Goal: Check status: Check status

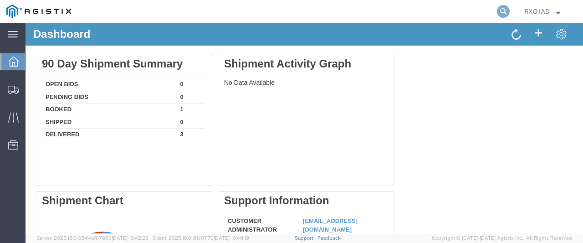
click at [508, 10] on icon at bounding box center [503, 11] width 13 height 13
paste input "56360003"
type input "56360003"
click at [499, 10] on icon at bounding box center [503, 11] width 13 height 13
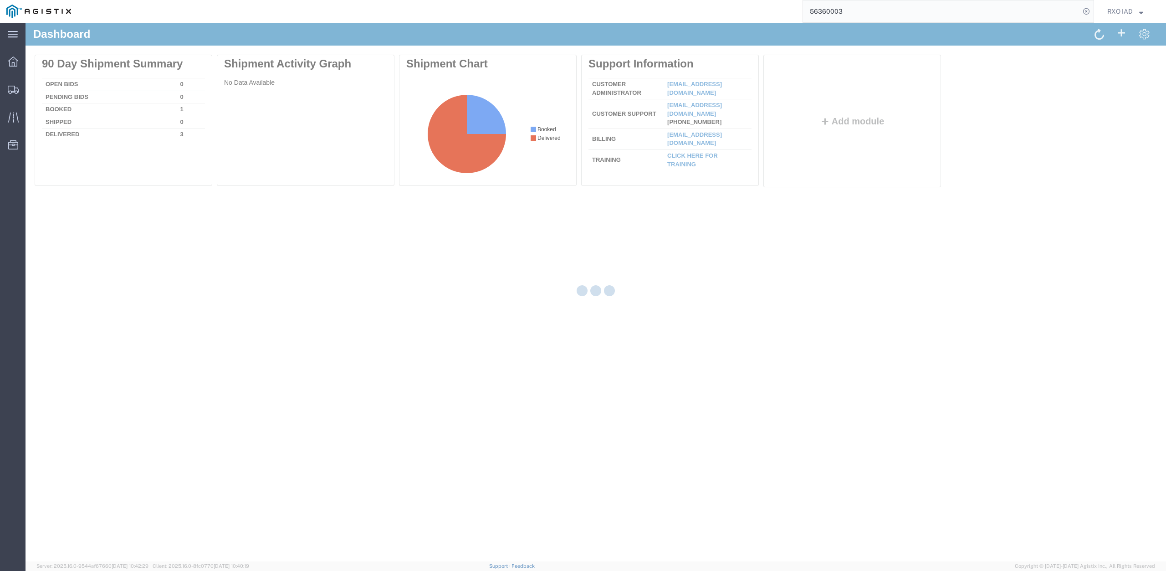
click at [582, 14] on input "56360003" at bounding box center [941, 11] width 277 height 22
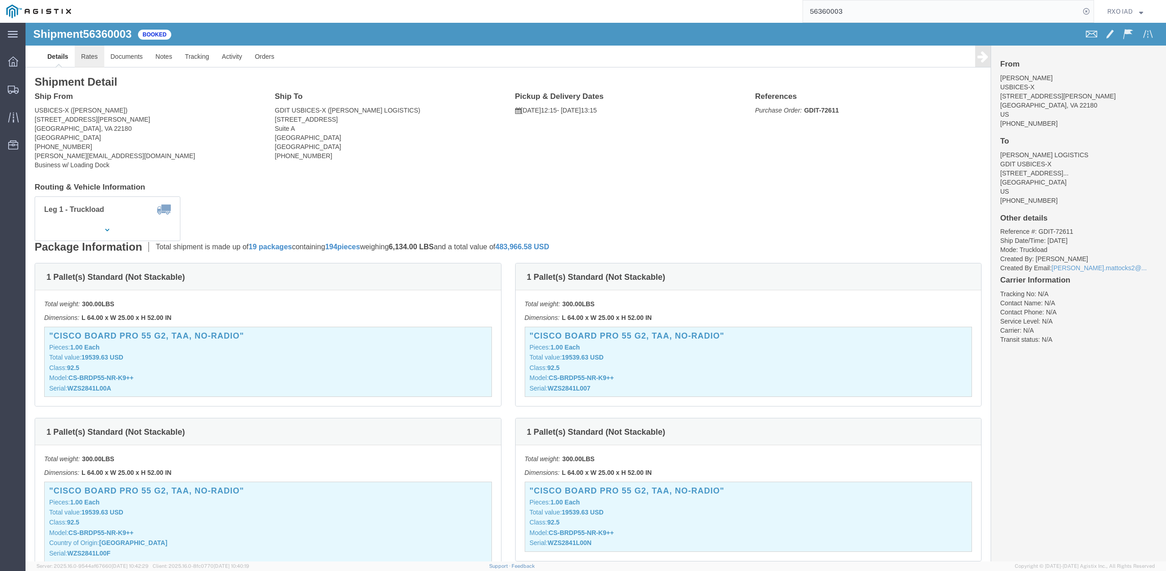
click link "Rates"
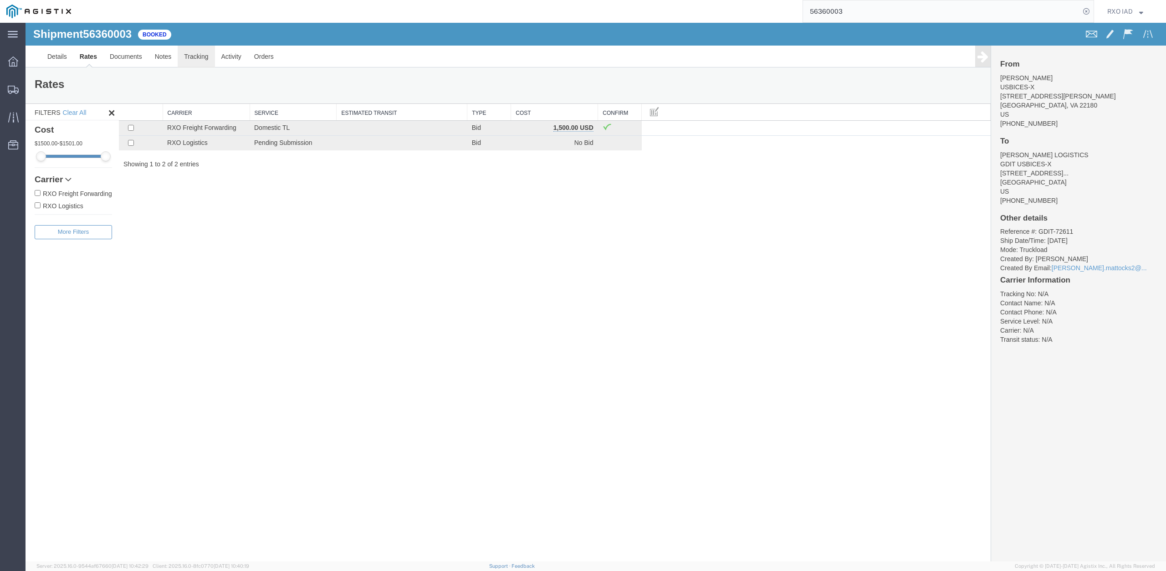
click at [191, 56] on link "Tracking" at bounding box center [196, 57] width 37 height 22
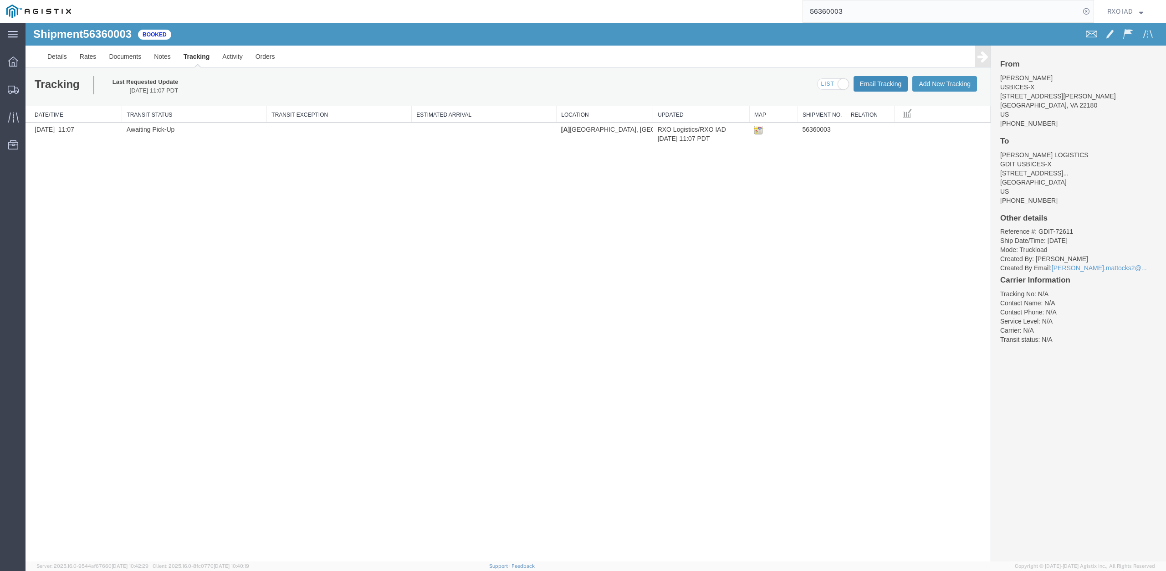
click at [582, 85] on button "Email Tracking" at bounding box center [880, 83] width 55 height 15
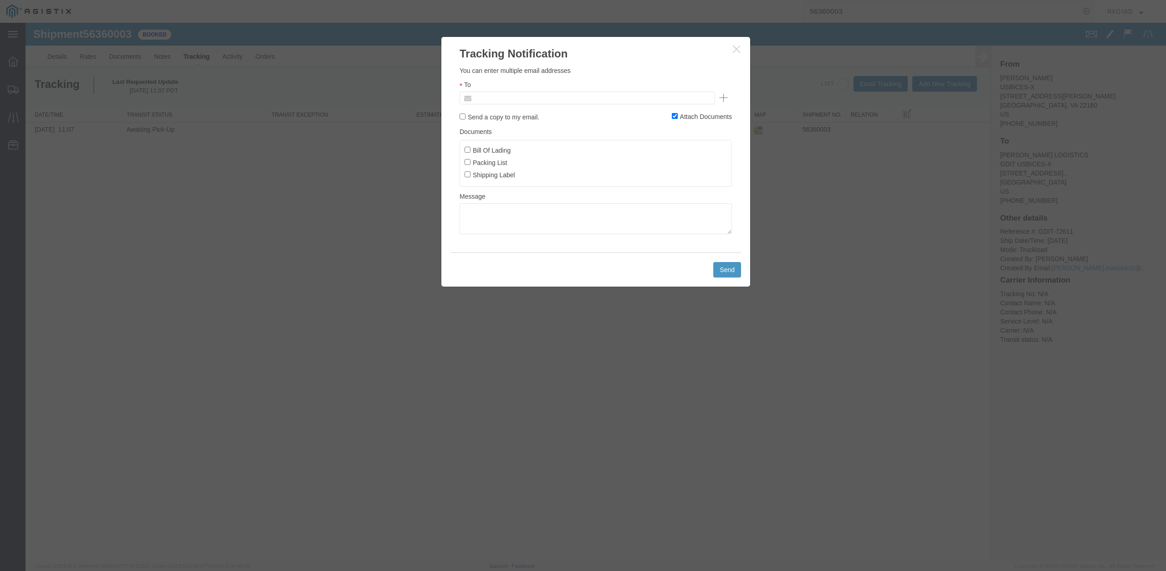
click at [535, 96] on input "text" at bounding box center [525, 98] width 107 height 12
click at [538, 56] on body "Shipment 56360003 1 of 1 Booked Details Rates Documents Notes Tracking Activity…" at bounding box center [596, 276] width 1140 height 507
type input "Enter Email Address"
click at [548, 104] on div "You can enter multiple email addresses To Enter Email Address Send a copy to my…" at bounding box center [596, 150] width 272 height 168
click at [582, 46] on icon "button" at bounding box center [736, 49] width 7 height 8
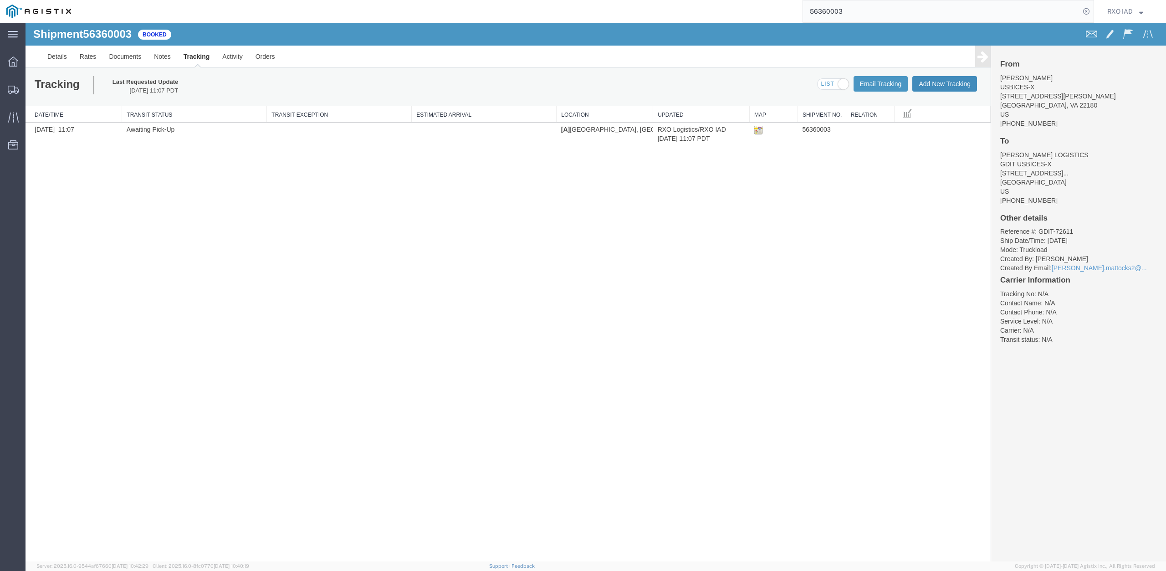
click at [582, 85] on button "Add New Tracking" at bounding box center [944, 83] width 65 height 15
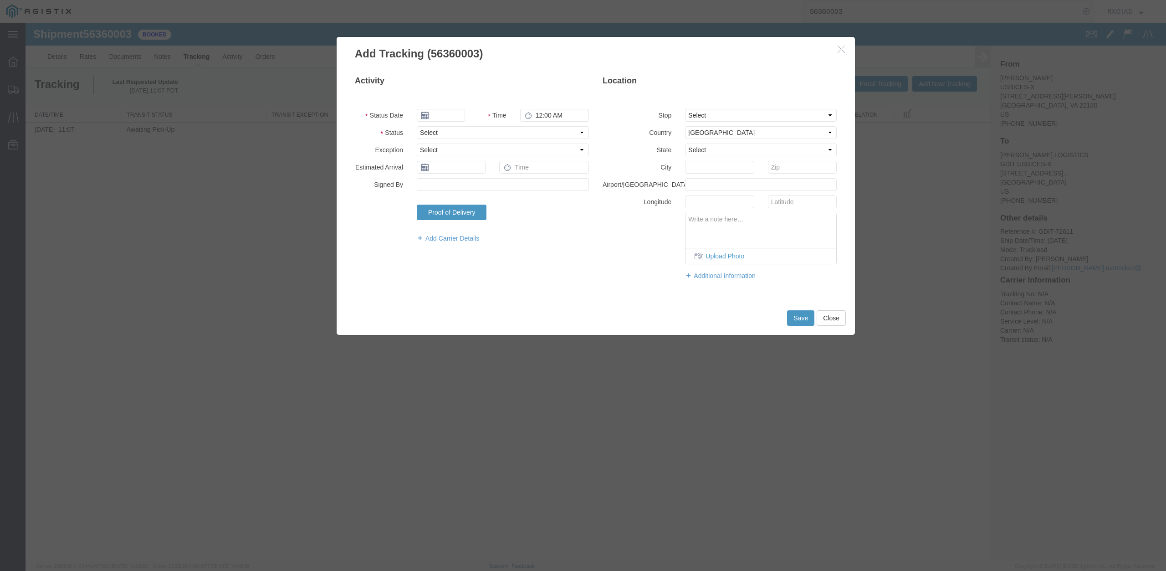
type input "[DATE]"
type input "11:00 AM"
select select "PUAPTSCH"
click option "Pick-Up Appointment Scheduled" at bounding box center [26, 23] width 0 height 0
click at [535, 242] on div "Activity Status Date [DATE] Time 11:00 AM Status Select Arrival Notice Availabl…" at bounding box center [595, 182] width 495 height 214
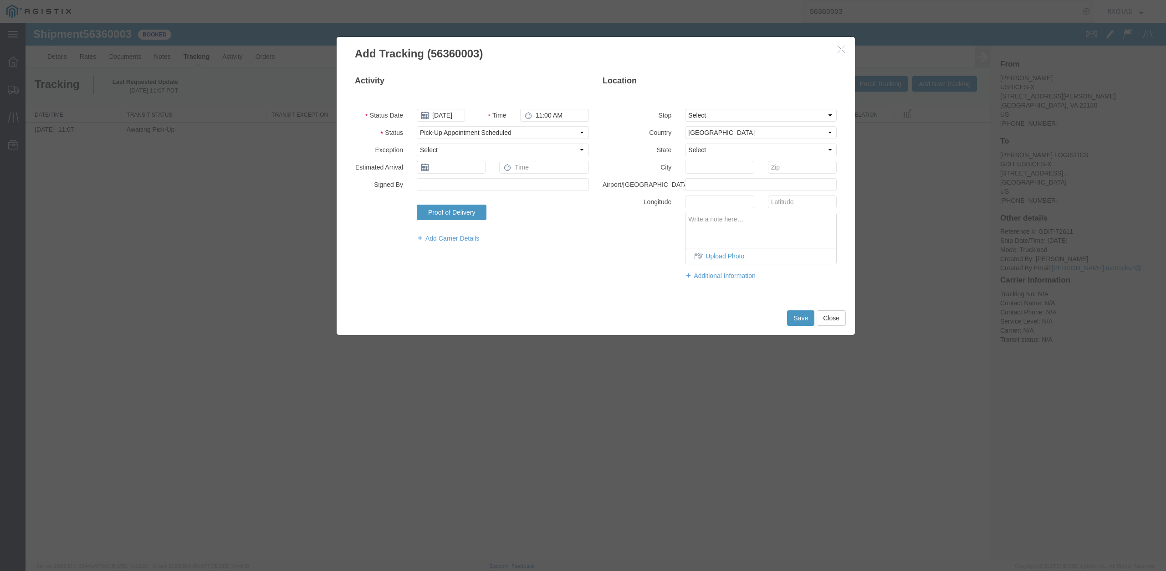
click at [554, 104] on fieldset "Activity Status Date [DATE] Time 11:00 AM Status Select Arrival Notice Availabl…" at bounding box center [472, 163] width 234 height 177
click at [552, 113] on input "11:00 AM" at bounding box center [554, 115] width 69 height 13
click at [554, 238] on link "Add Carrier Details" at bounding box center [503, 238] width 172 height 9
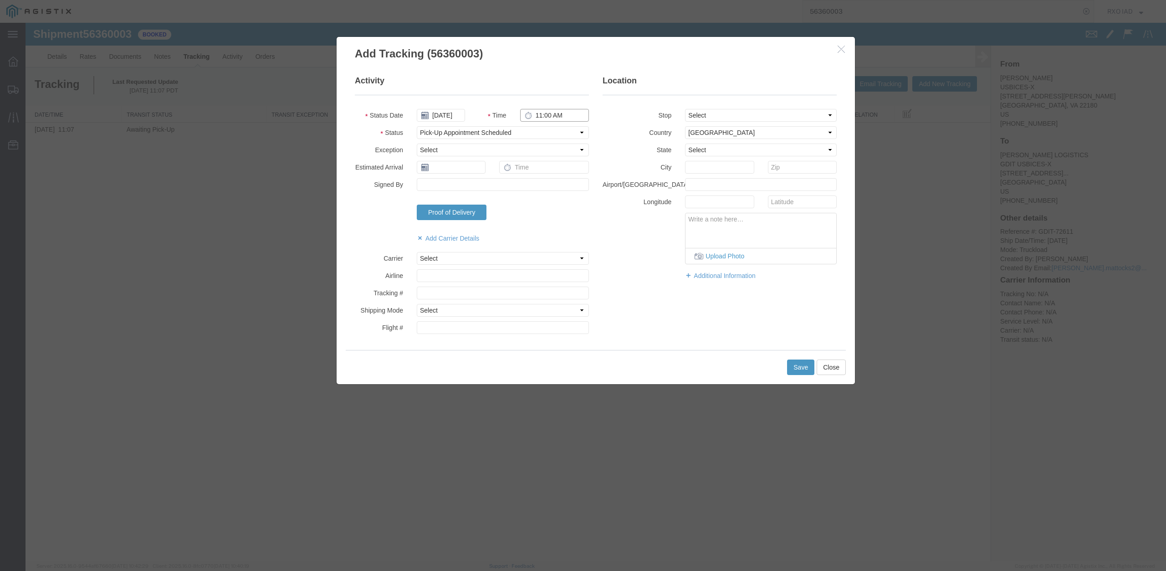
drag, startPoint x: 522, startPoint y: 110, endPoint x: 529, endPoint y: 116, distance: 9.0
click at [522, 110] on input "11:00 AM" at bounding box center [554, 115] width 69 height 13
click at [529, 116] on icon at bounding box center [528, 115] width 7 height 7
click at [558, 117] on input "11:00 AM" at bounding box center [554, 115] width 69 height 13
click at [552, 120] on input "11:00 AM" at bounding box center [554, 115] width 69 height 13
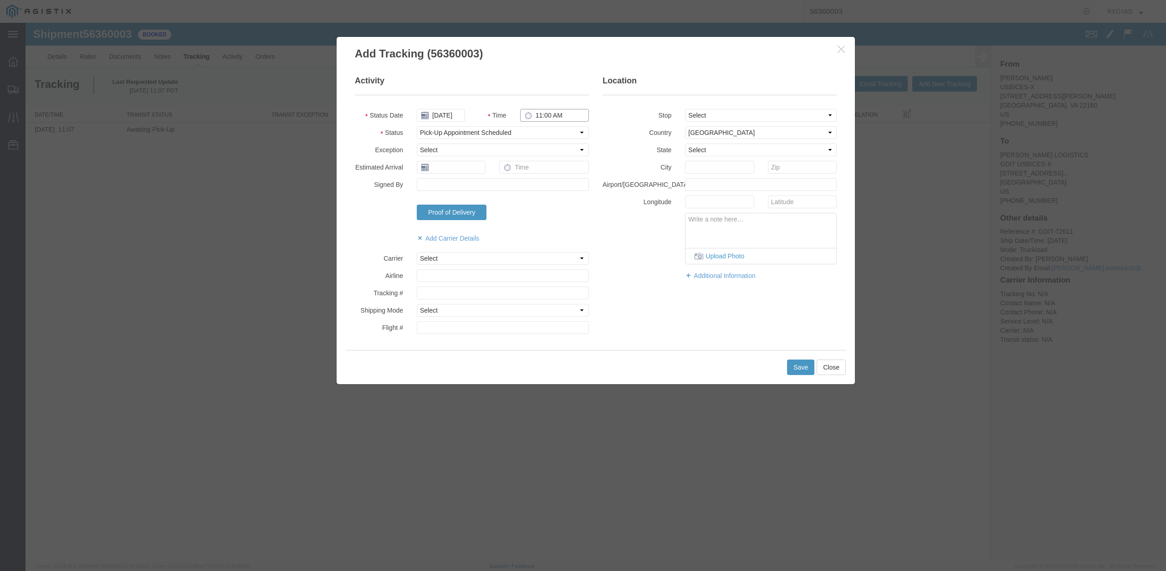
drag, startPoint x: 562, startPoint y: 117, endPoint x: 512, endPoint y: 120, distance: 50.2
click at [520, 120] on input "11:00 AM" at bounding box center [554, 115] width 69 height 13
type input "1:00 PM"
drag, startPoint x: 602, startPoint y: 198, endPoint x: 571, endPoint y: 133, distance: 71.9
click at [582, 198] on label "Longitude" at bounding box center [637, 200] width 82 height 11
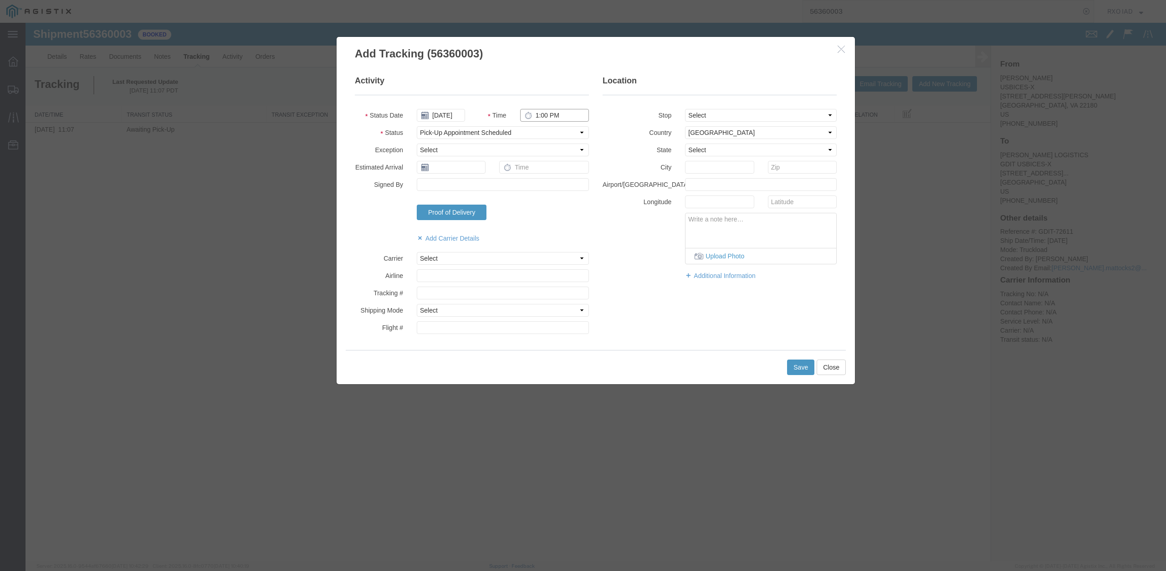
click at [566, 115] on input "1:00 PM" at bounding box center [554, 115] width 69 height 13
click at [582, 222] on div "Upload Photo" at bounding box center [720, 238] width 248 height 51
click at [427, 169] on icon at bounding box center [424, 166] width 7 height 7
click at [423, 170] on icon at bounding box center [424, 166] width 7 height 7
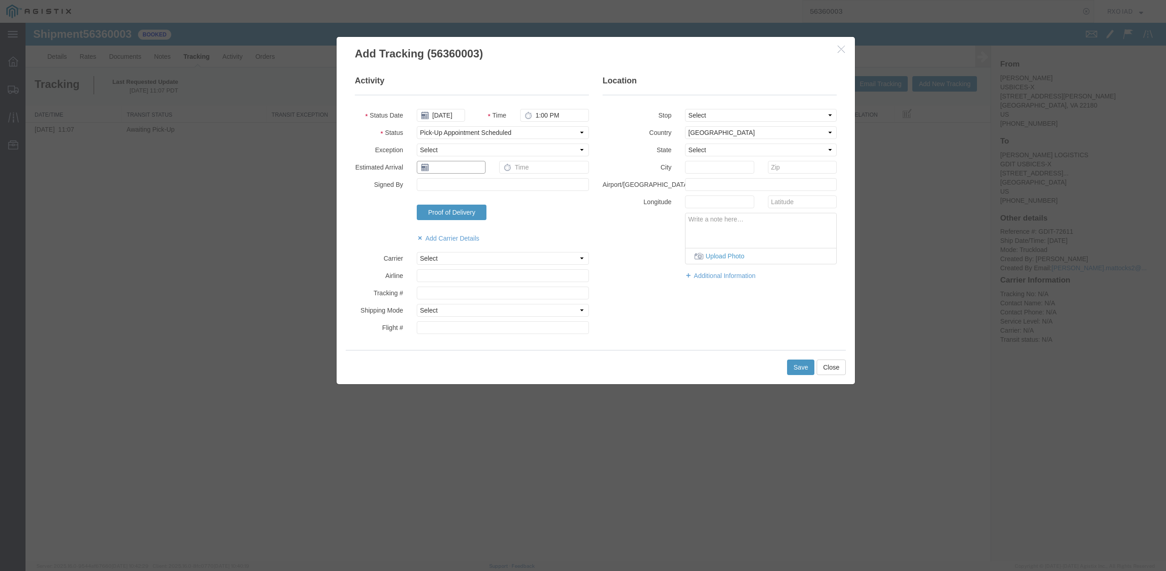
click at [470, 170] on input "text" at bounding box center [451, 167] width 69 height 13
click at [470, 235] on td "13" at bounding box center [467, 237] width 14 height 14
type input "[DATE]"
click at [560, 201] on fieldset "Activity Status Date [DATE] Time 1:00 PM Status Select Arrival Notice Available…" at bounding box center [472, 206] width 234 height 263
click at [556, 165] on input "text" at bounding box center [544, 167] width 90 height 13
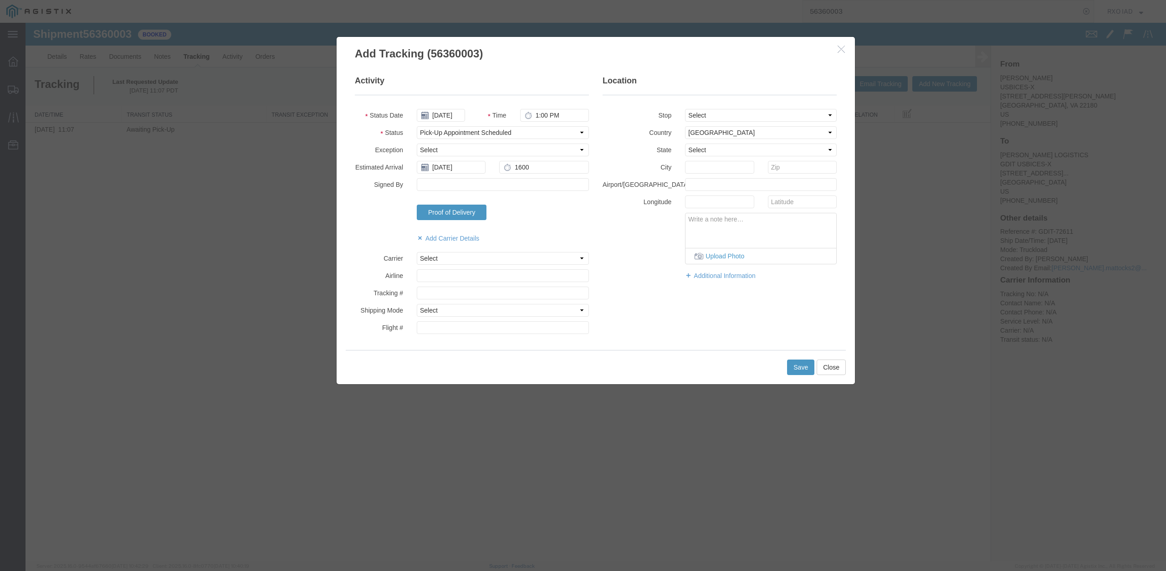
type input "4:00 PM"
click at [571, 227] on fieldset "Activity Status Date [DATE] Time 1:00 PM Status Select Arrival Notice Available…" at bounding box center [472, 206] width 234 height 263
click at [582, 242] on button "Save" at bounding box center [800, 366] width 27 height 15
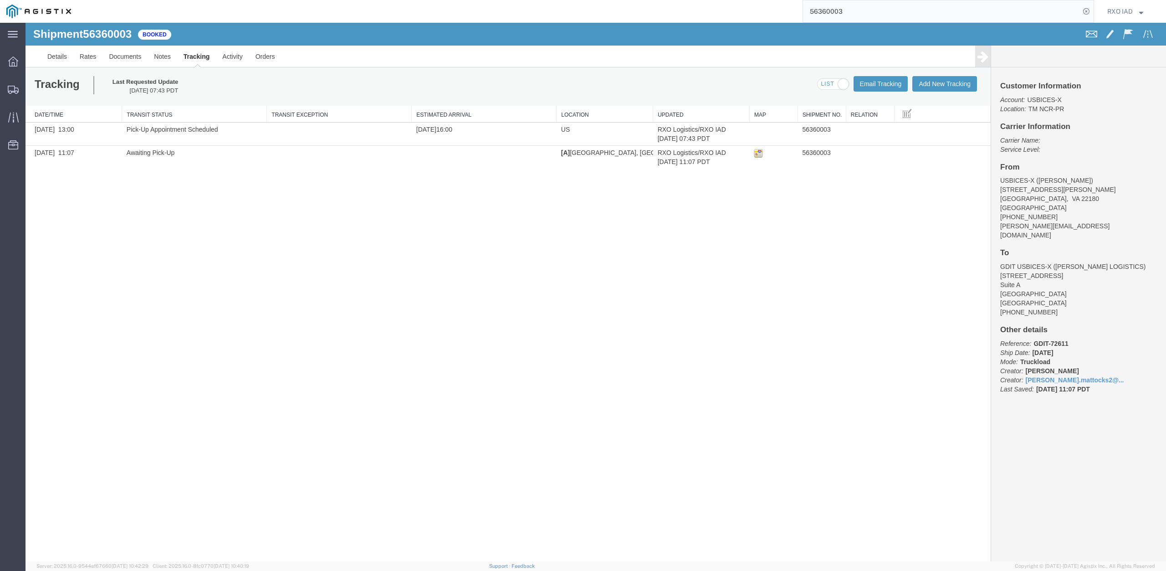
click at [582, 242] on div "Shipment 56360003 2 of 2 Booked Details Rates Documents Notes Tracking Activity…" at bounding box center [596, 292] width 1140 height 539
drag, startPoint x: 350, startPoint y: 261, endPoint x: 449, endPoint y: 265, distance: 98.9
click at [351, 242] on div "Shipment 56360003 2 of 2 Booked Details Rates Documents Notes Tracking Activity…" at bounding box center [596, 292] width 1140 height 539
drag, startPoint x: 449, startPoint y: 265, endPoint x: 448, endPoint y: 23, distance: 241.8
click at [449, 242] on div "Shipment 56360003 2 of 2 Booked Details Rates Documents Notes Tracking Activity…" at bounding box center [596, 292] width 1140 height 539
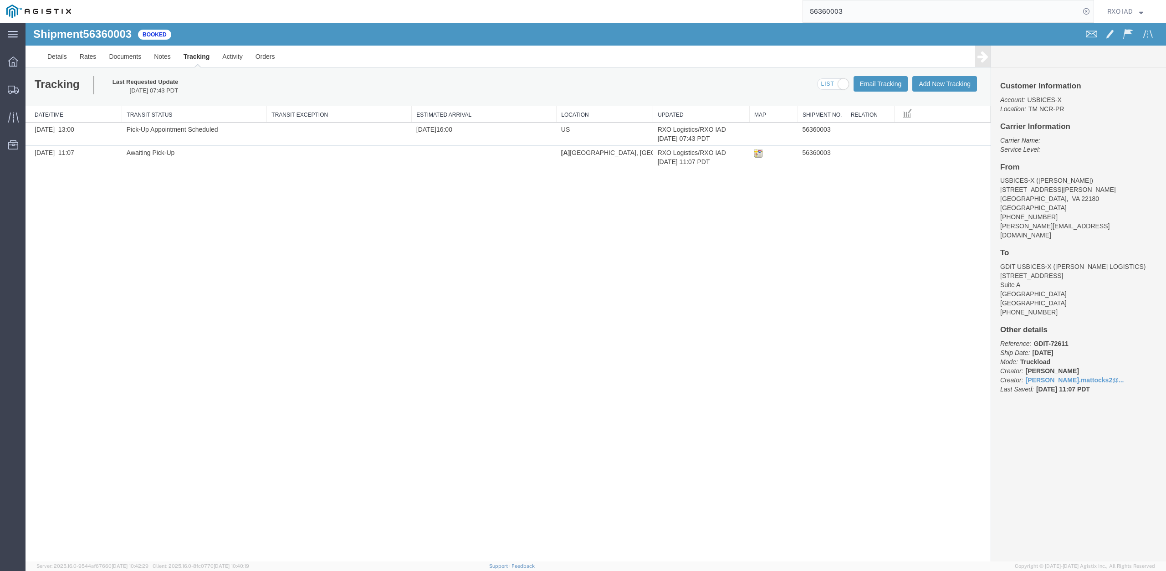
drag, startPoint x: 453, startPoint y: 200, endPoint x: 516, endPoint y: 212, distance: 64.0
click at [454, 200] on div "Shipment 56360003 2 of 2 Booked Details Rates Documents Notes Tracking Activity…" at bounding box center [596, 292] width 1140 height 539
click at [528, 211] on div "Shipment 56360003 2 of 2 Booked Details Rates Documents Notes Tracking Activity…" at bounding box center [596, 292] width 1140 height 539
